Goal: Information Seeking & Learning: Learn about a topic

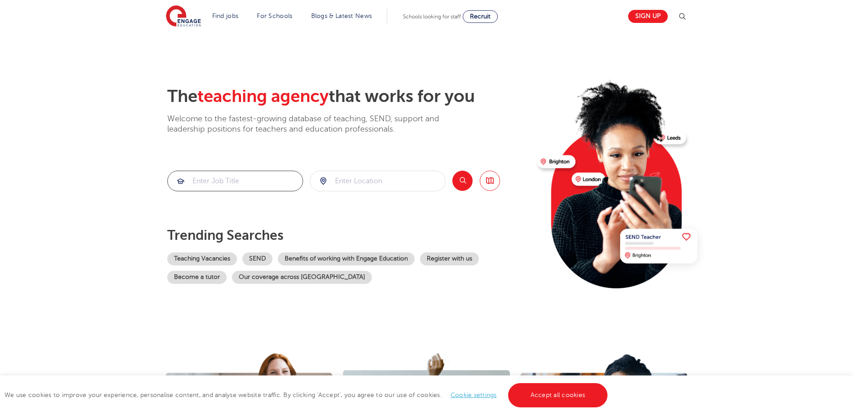
click at [242, 187] on input "search" at bounding box center [235, 181] width 135 height 20
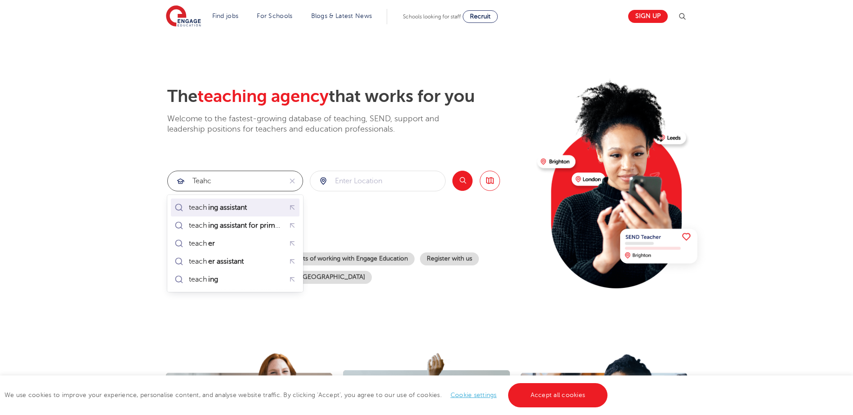
drag, startPoint x: 249, startPoint y: 207, endPoint x: 258, endPoint y: 201, distance: 11.3
click at [248, 207] on mark "ing assistant" at bounding box center [227, 207] width 41 height 11
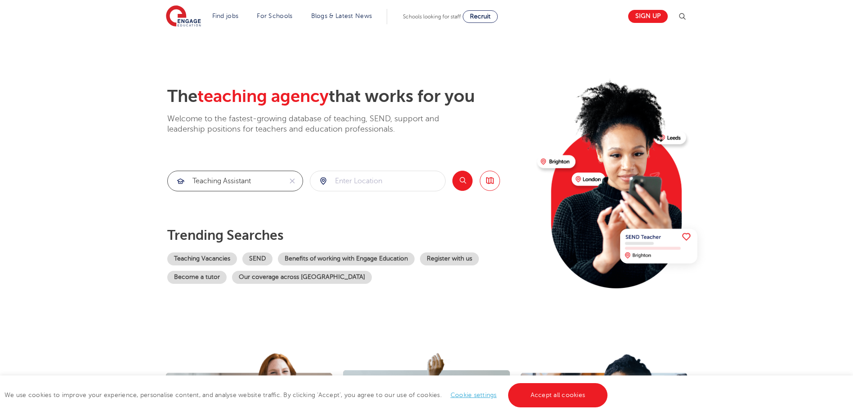
type input "teaching assistant"
click at [369, 179] on input "search" at bounding box center [377, 181] width 135 height 20
type input "Bradford"
click at [466, 179] on button "Search" at bounding box center [462, 181] width 20 height 20
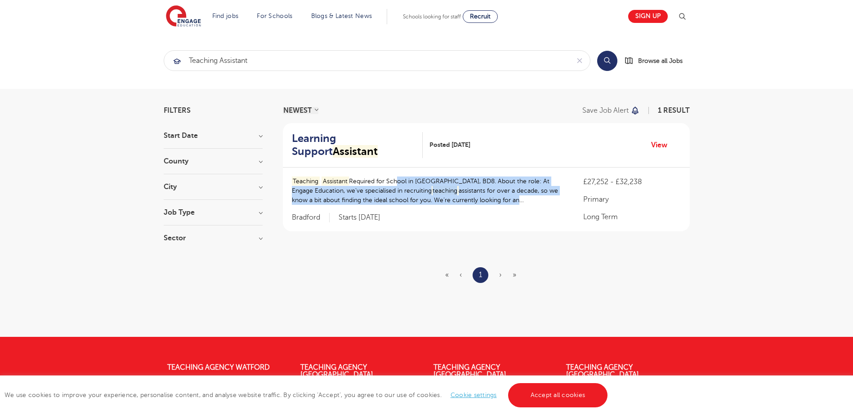
drag, startPoint x: 516, startPoint y: 196, endPoint x: 395, endPoint y: 181, distance: 121.9
click at [395, 181] on p "Teaching Assistant Required for School in Bradford, BD8. About the role: At Eng…" at bounding box center [429, 191] width 274 height 28
click at [317, 186] on p "Teaching Assistant Required for School in Bradford, BD8. About the role: At Eng…" at bounding box center [429, 191] width 274 height 28
drag, startPoint x: 292, startPoint y: 180, endPoint x: 404, endPoint y: 201, distance: 114.0
click at [404, 201] on p "Teaching Assistant Required for School in Bradford, BD8. About the role: At Eng…" at bounding box center [429, 191] width 274 height 28
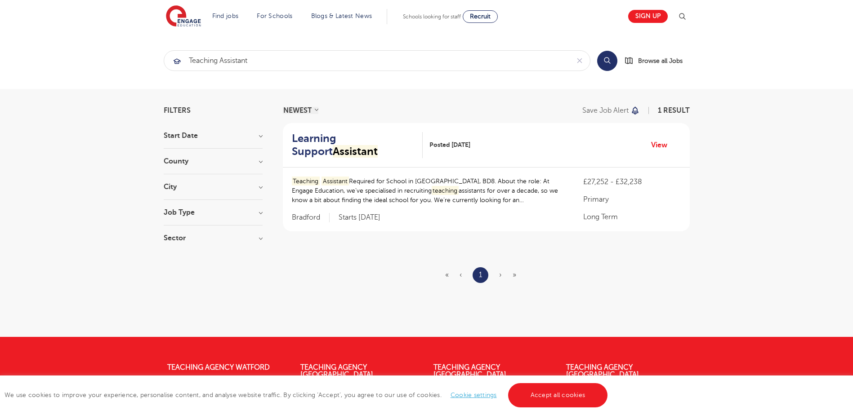
drag, startPoint x: 404, startPoint y: 201, endPoint x: 361, endPoint y: 240, distance: 57.3
click at [361, 240] on section "NEWEST OLDEST Save job alert 1 result Learning Support Assistant Posted 22/09/2…" at bounding box center [486, 213] width 407 height 212
